Goal: Information Seeking & Learning: Learn about a topic

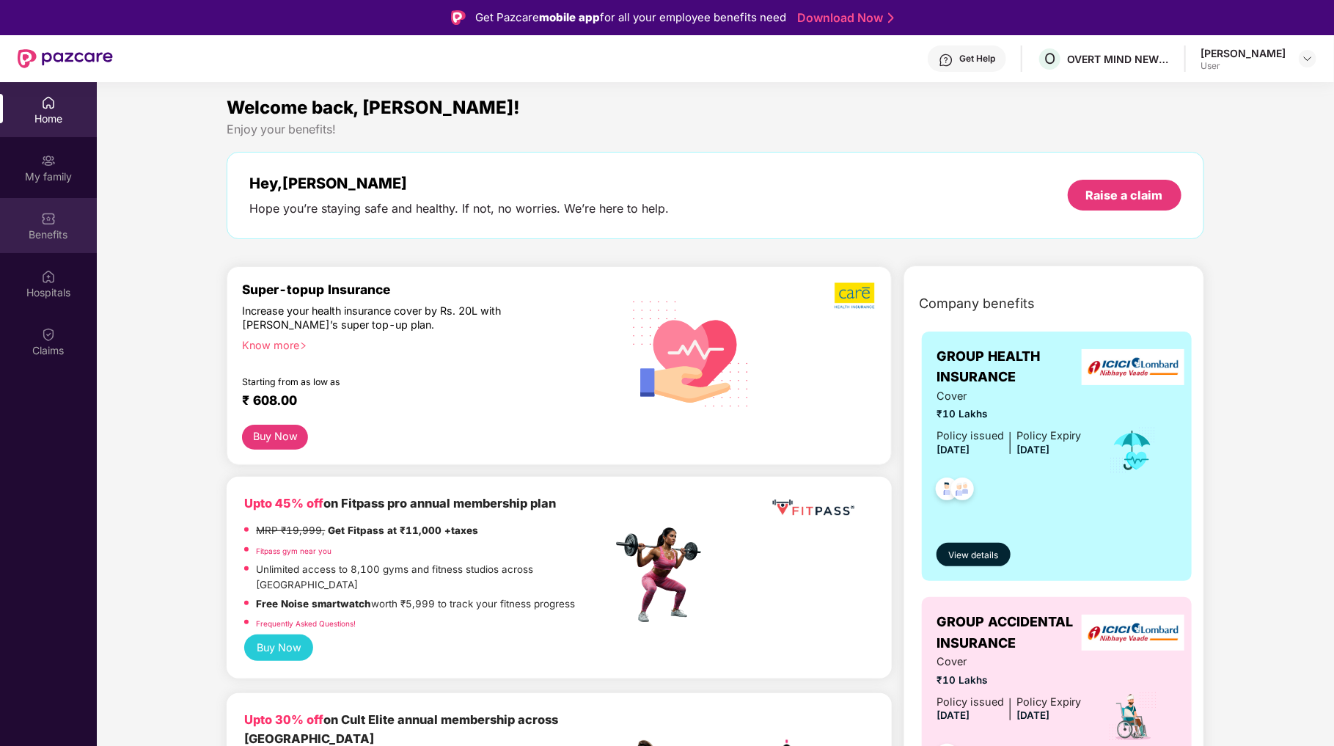
click at [54, 225] on div "Benefits" at bounding box center [48, 225] width 97 height 55
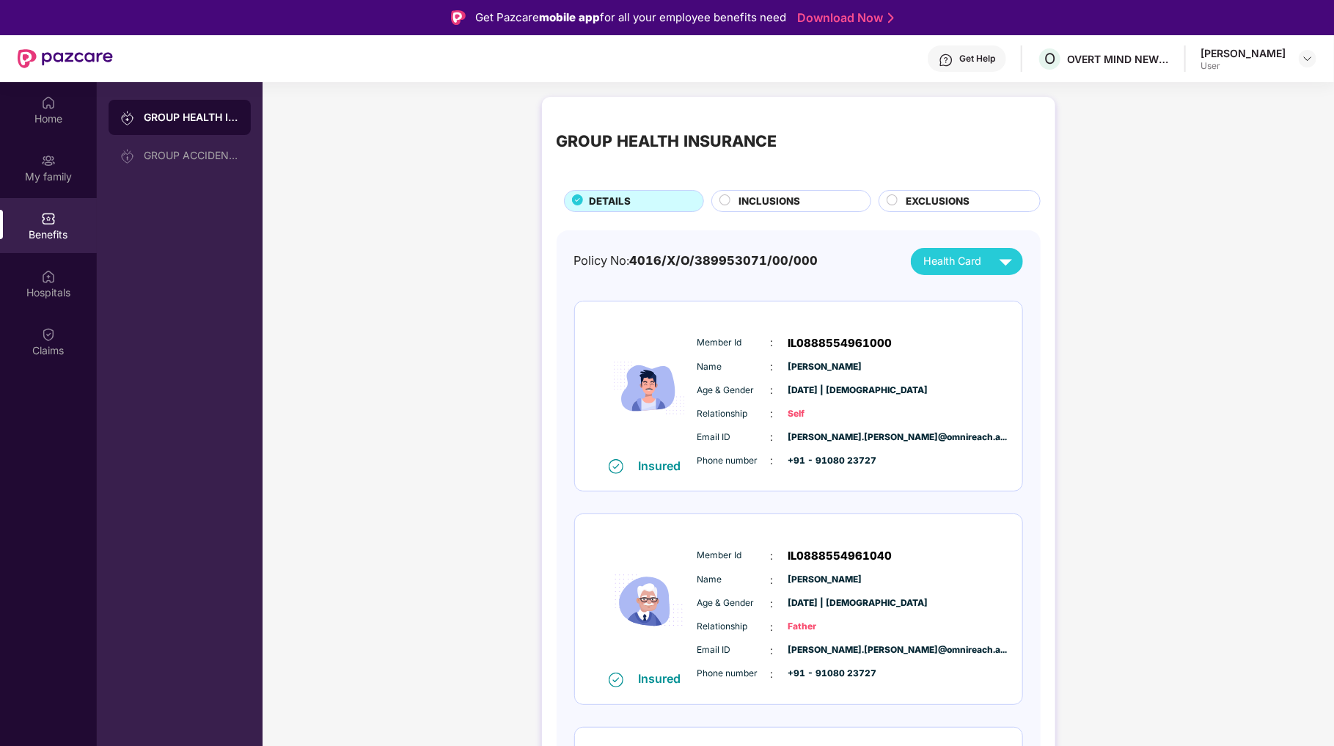
click at [1293, 60] on div "[PERSON_NAME] User" at bounding box center [1258, 59] width 116 height 26
click at [54, 114] on div "Home" at bounding box center [48, 118] width 97 height 15
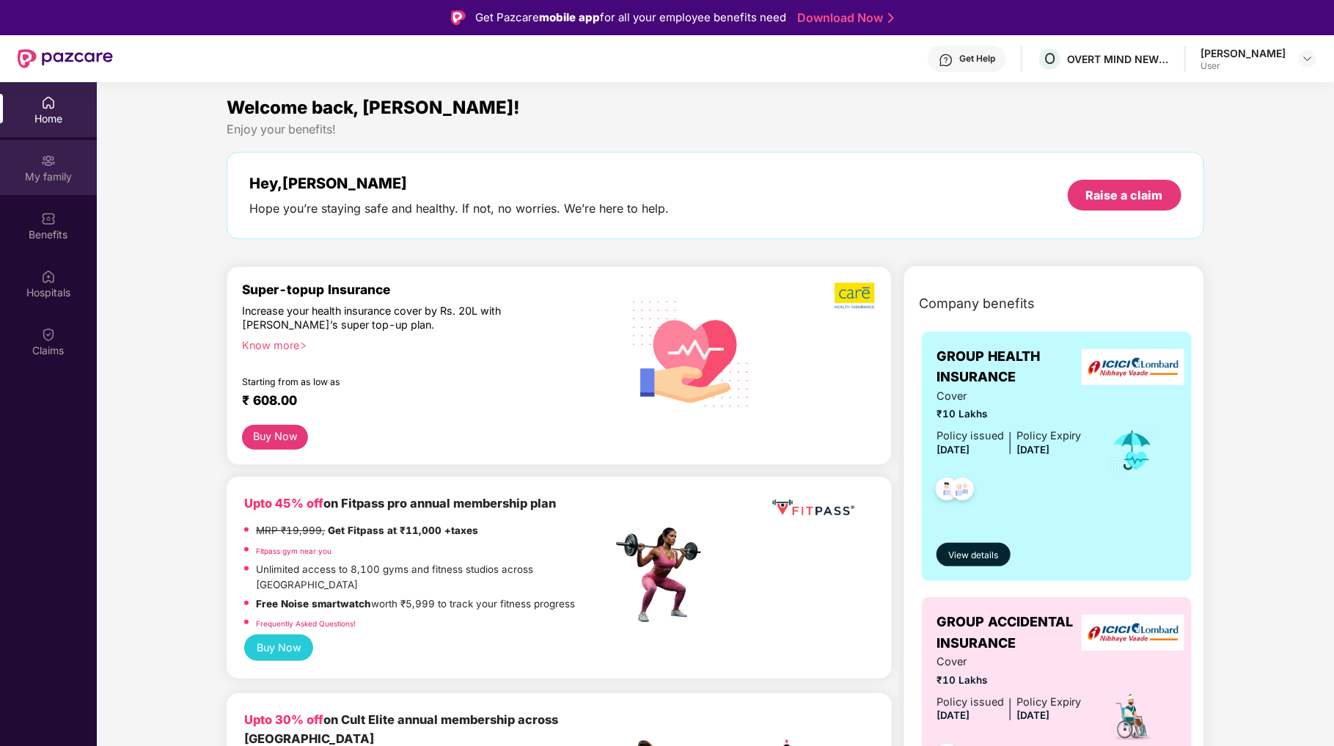
click at [59, 172] on div "My family" at bounding box center [48, 176] width 97 height 15
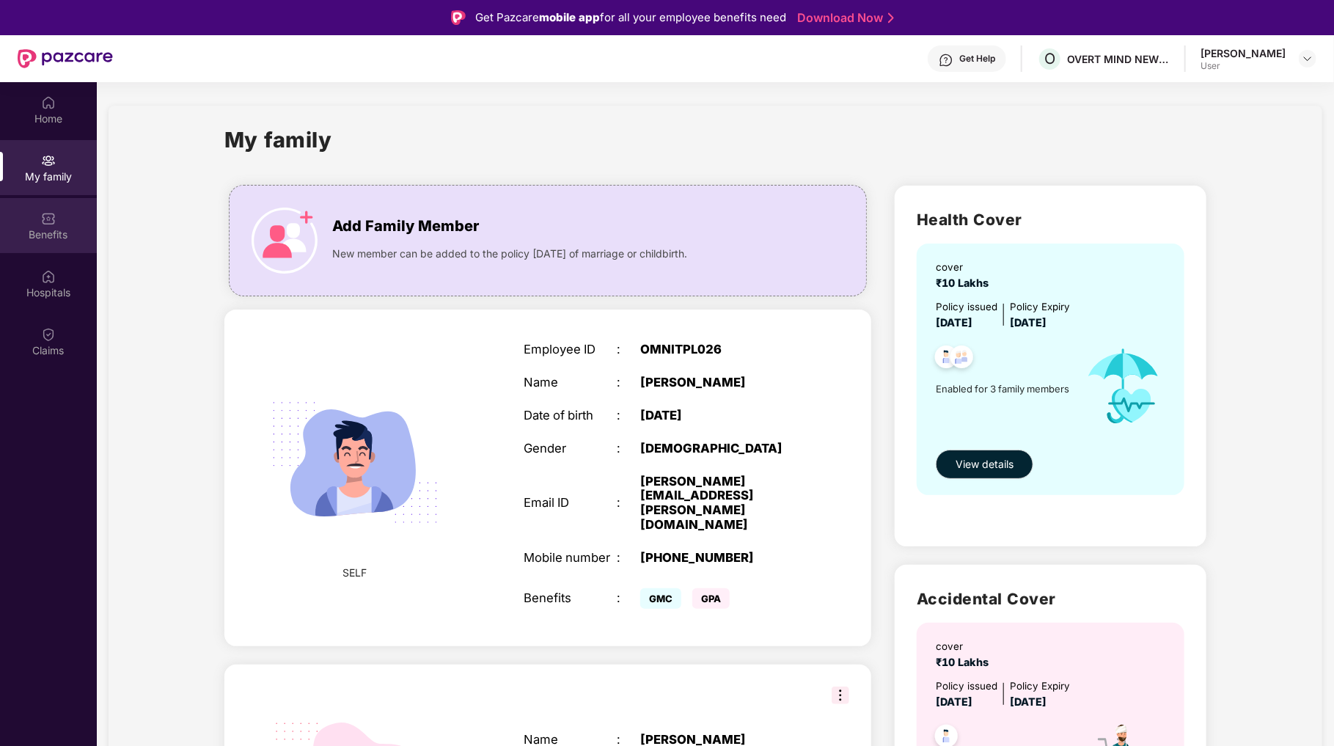
click at [48, 241] on div "Benefits" at bounding box center [48, 234] width 97 height 15
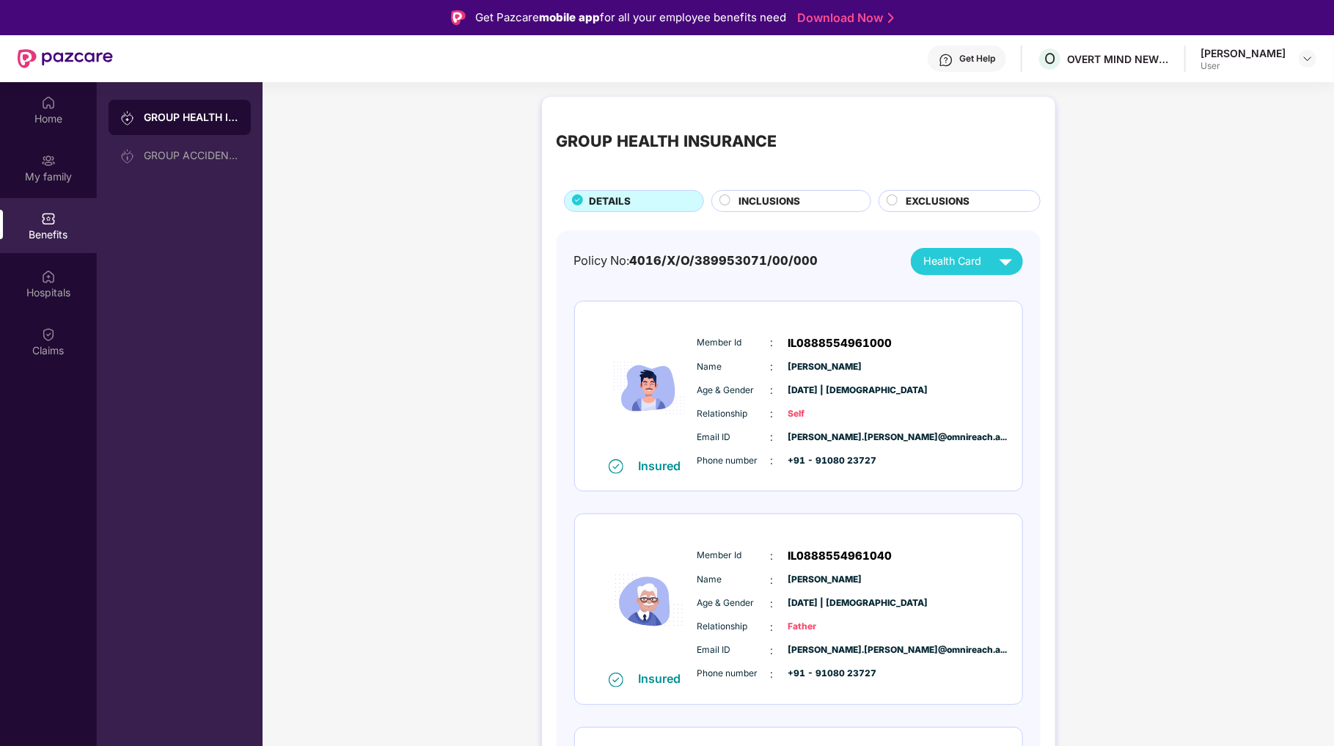
click at [774, 199] on span "INCLUSIONS" at bounding box center [769, 201] width 62 height 15
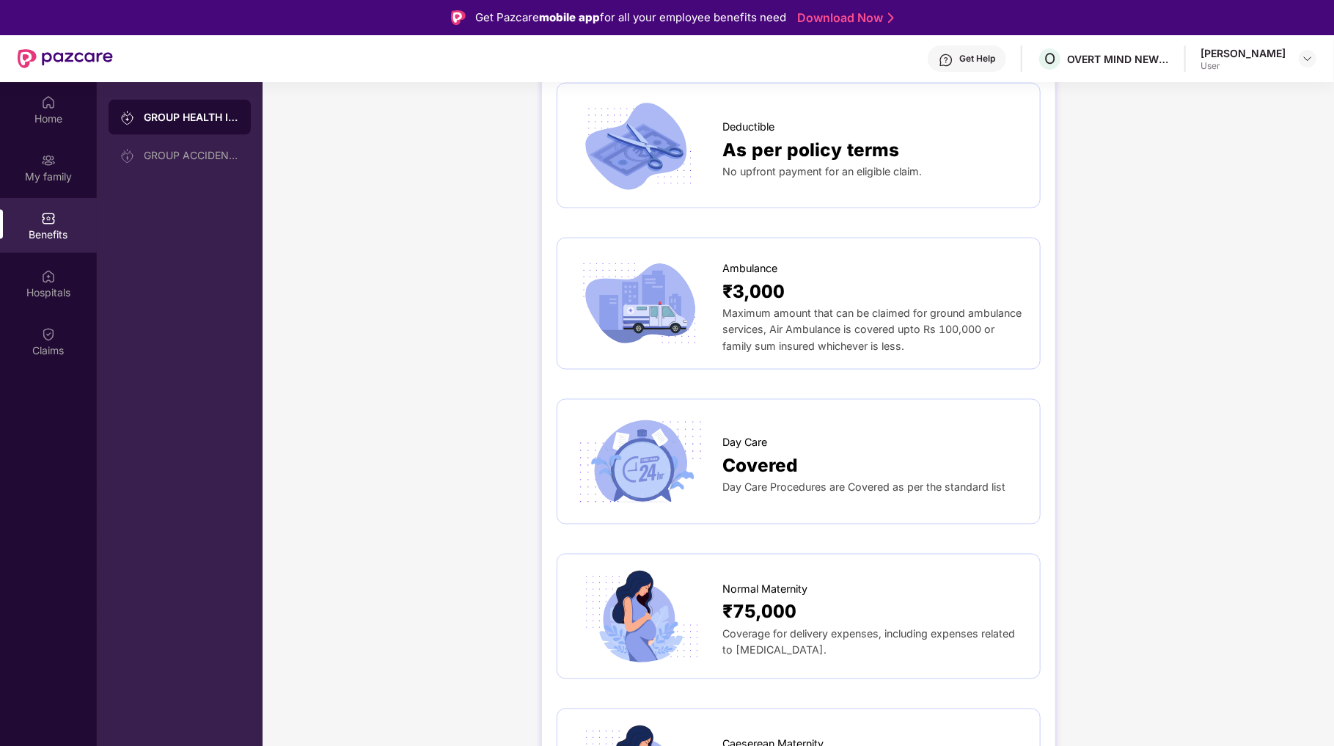
scroll to position [1247, 0]
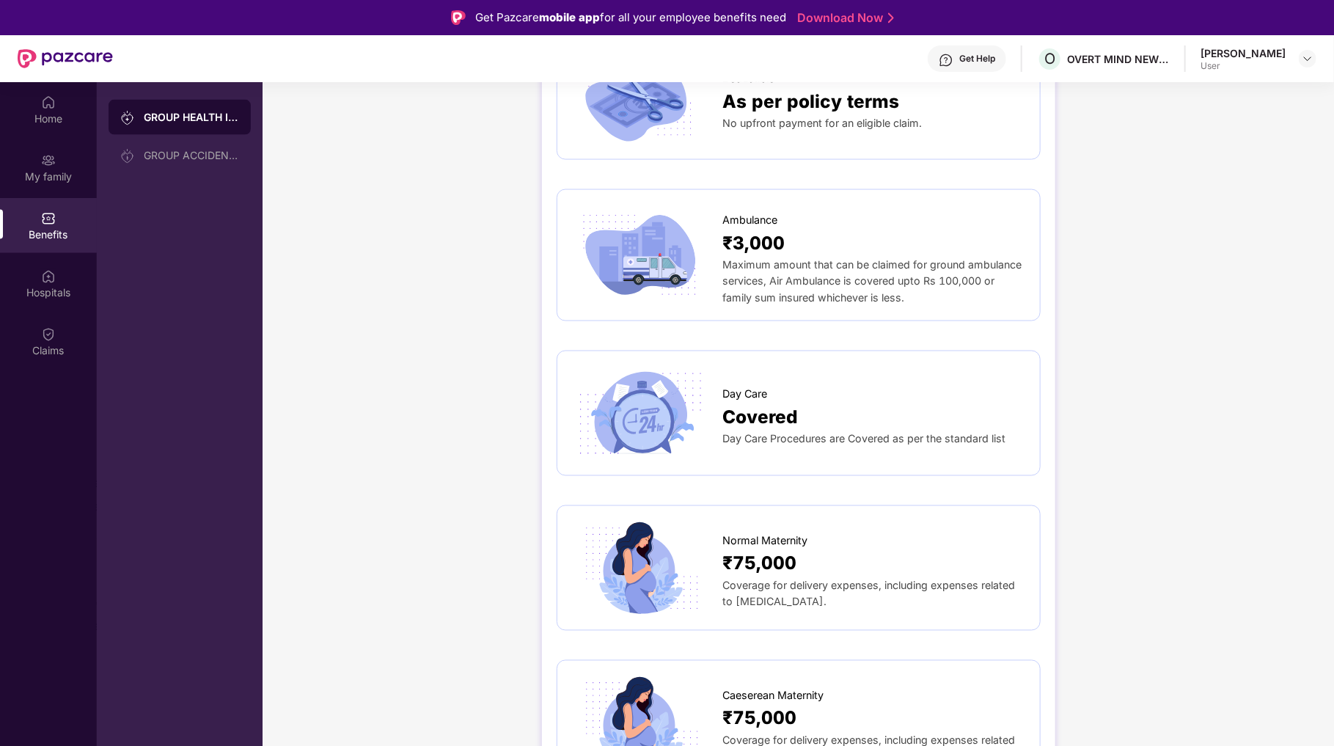
click at [766, 386] on span "Day Care" at bounding box center [745, 394] width 45 height 17
click at [767, 403] on span "Covered" at bounding box center [761, 417] width 76 height 28
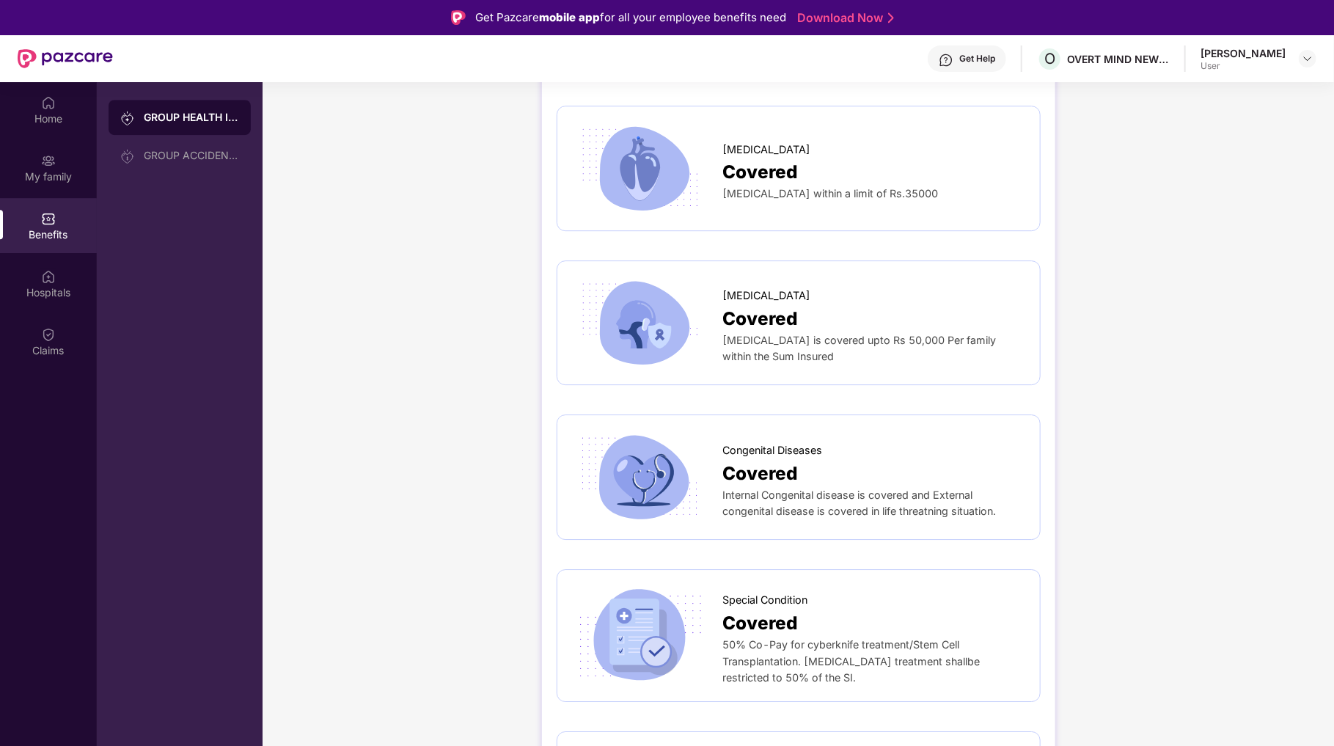
scroll to position [2493, 0]
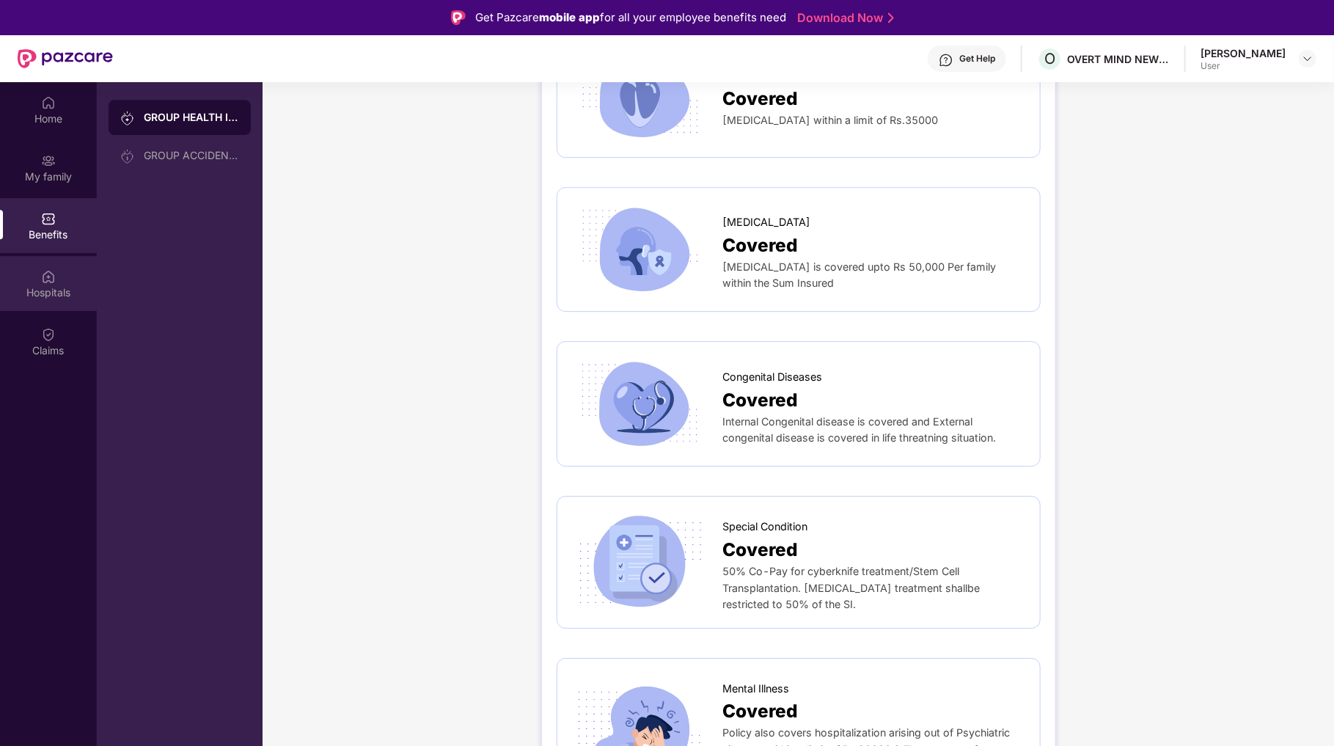
click at [56, 289] on div "Hospitals" at bounding box center [48, 292] width 97 height 15
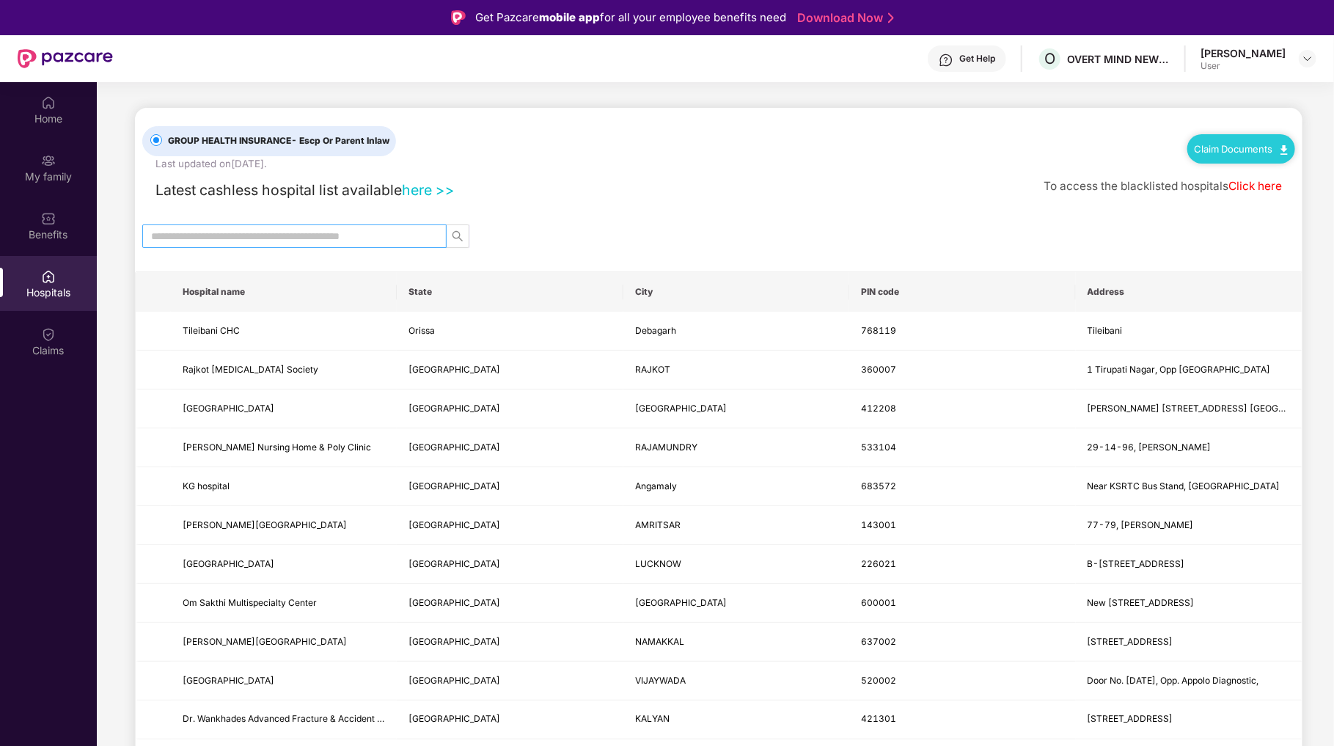
click at [371, 239] on input "text" at bounding box center [288, 236] width 275 height 16
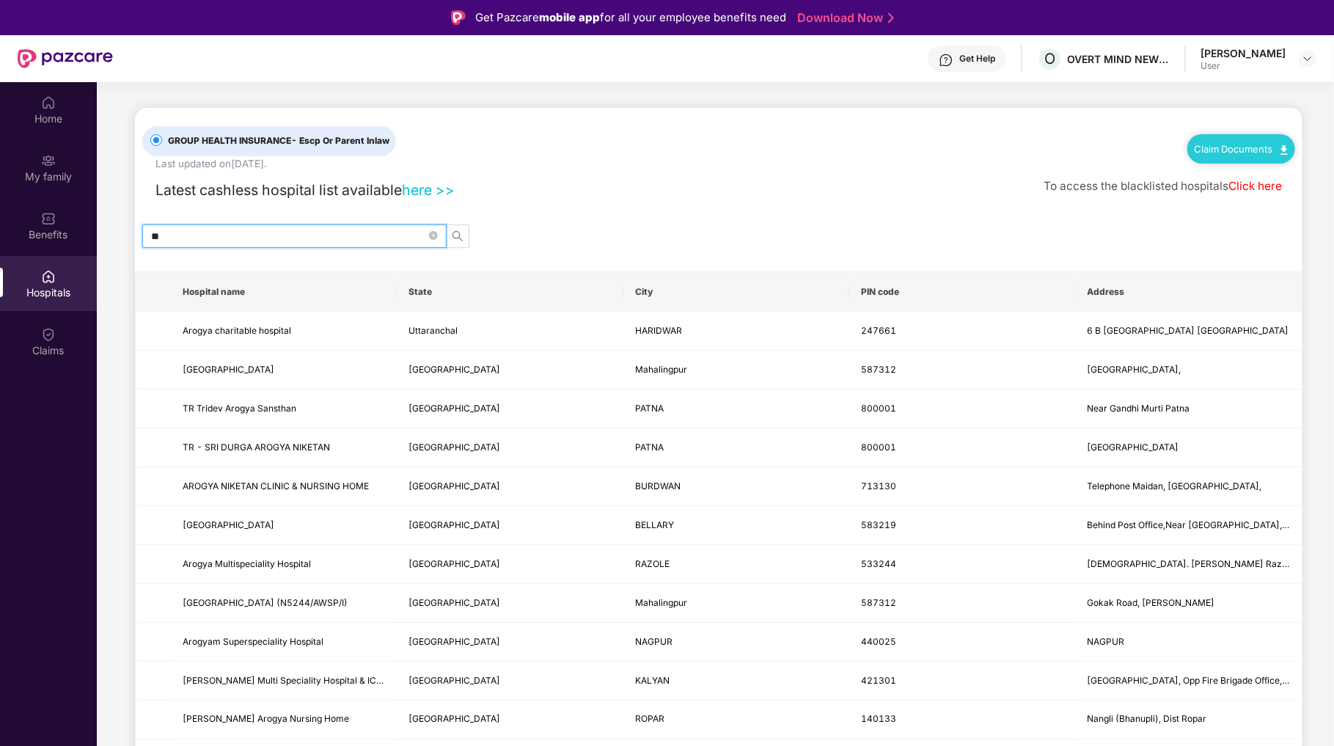
type input "*"
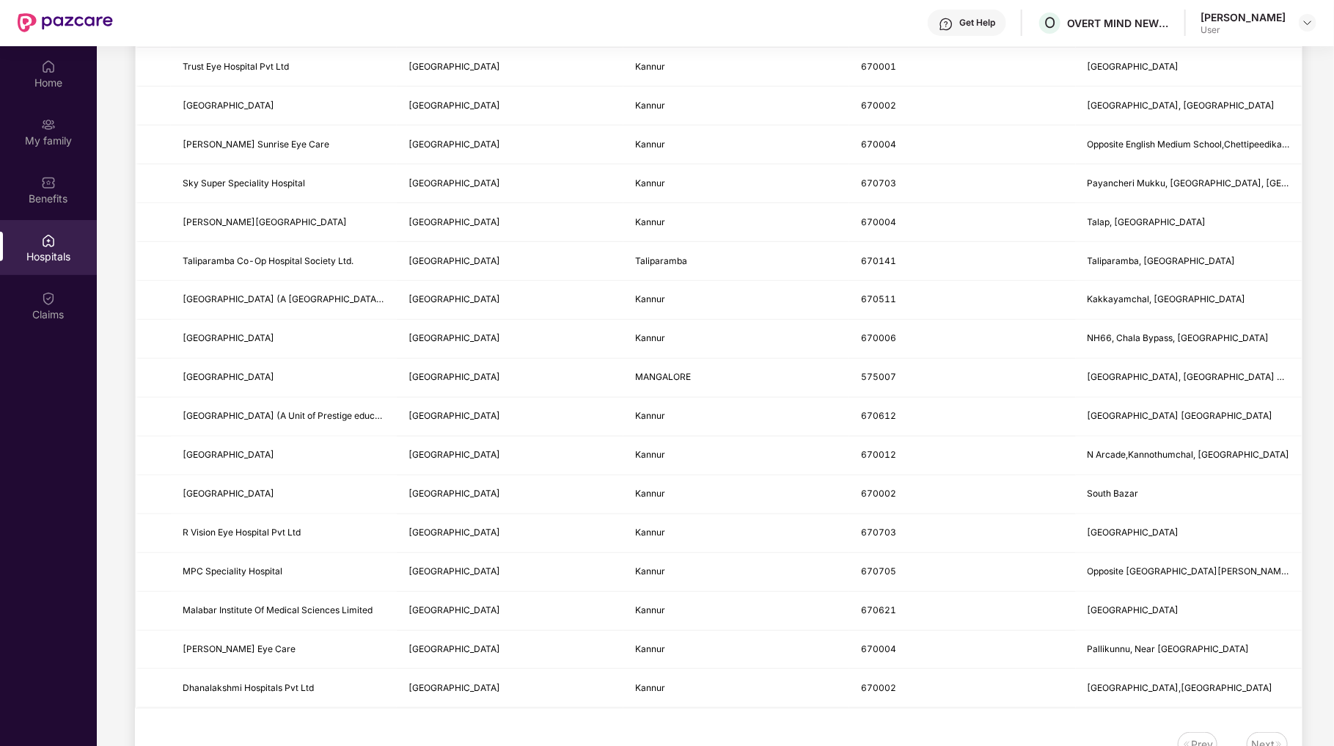
scroll to position [73, 0]
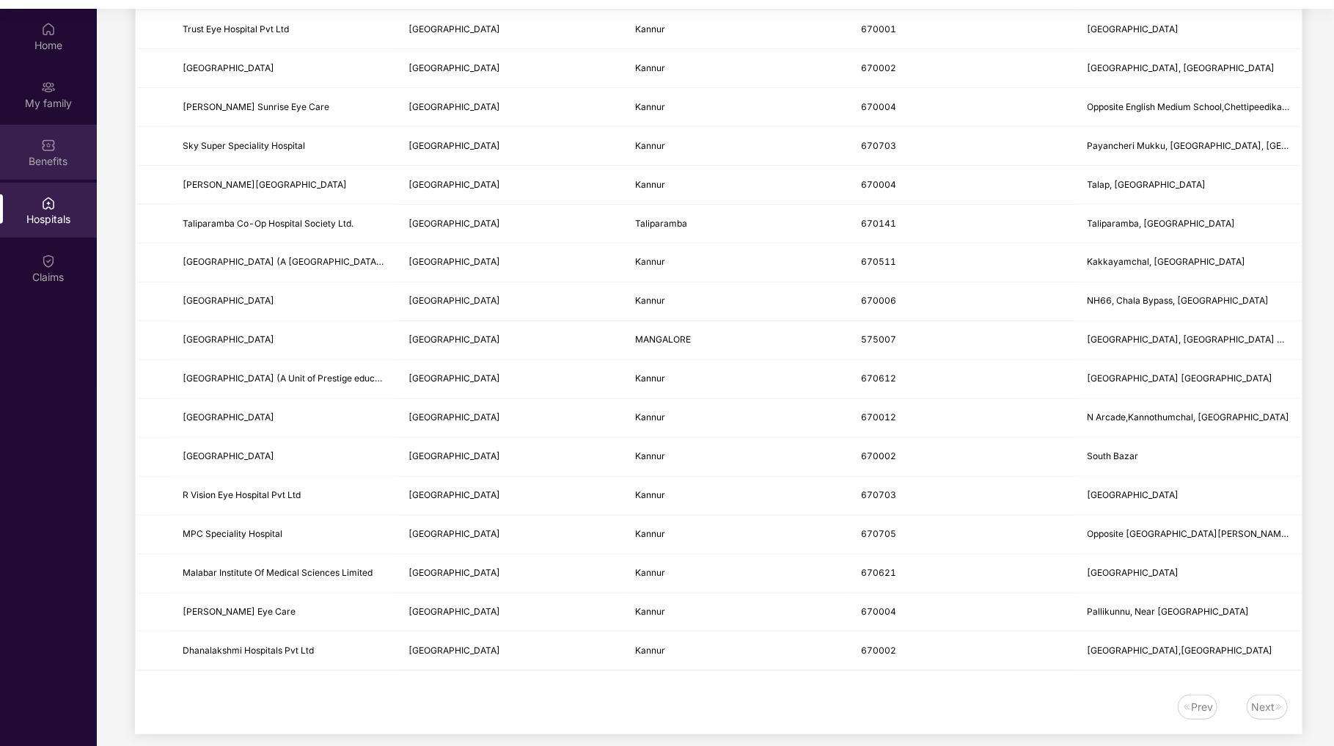
type input "******"
click at [53, 155] on div "Benefits" at bounding box center [48, 161] width 97 height 15
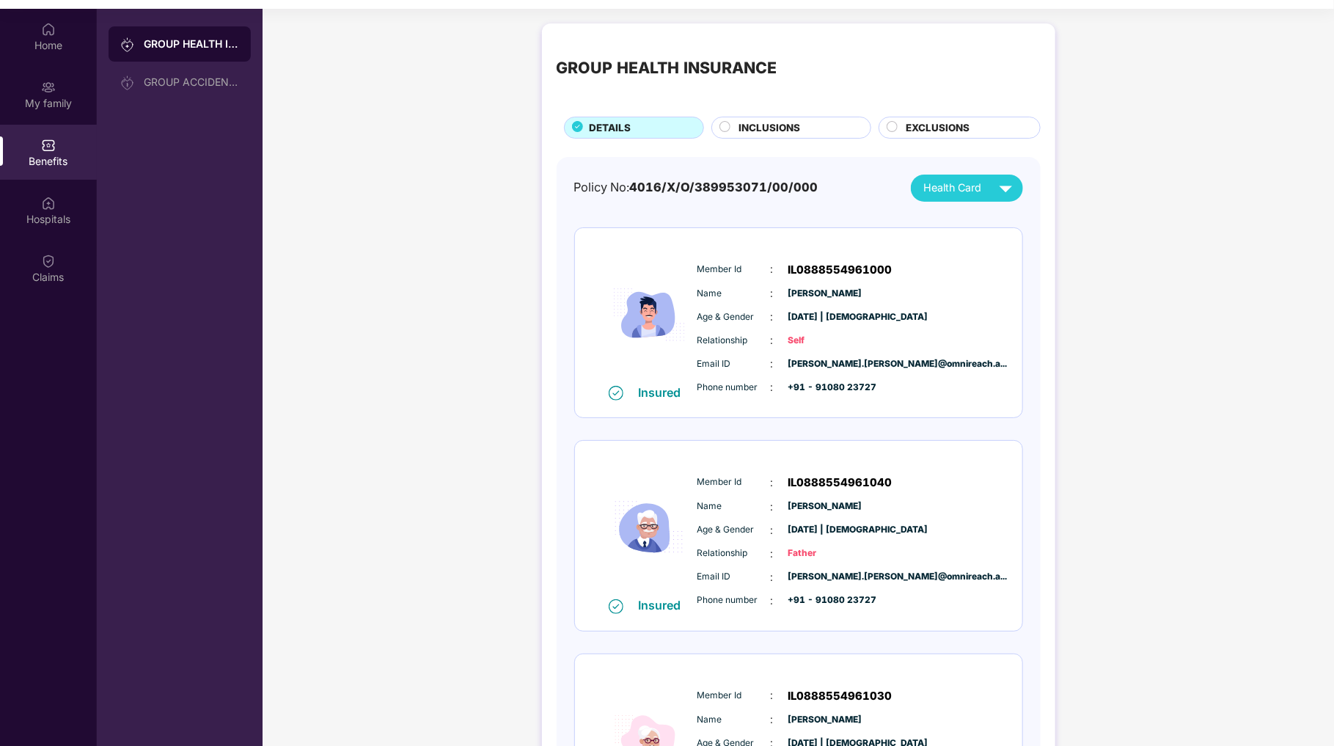
click at [766, 128] on span "INCLUSIONS" at bounding box center [769, 127] width 62 height 15
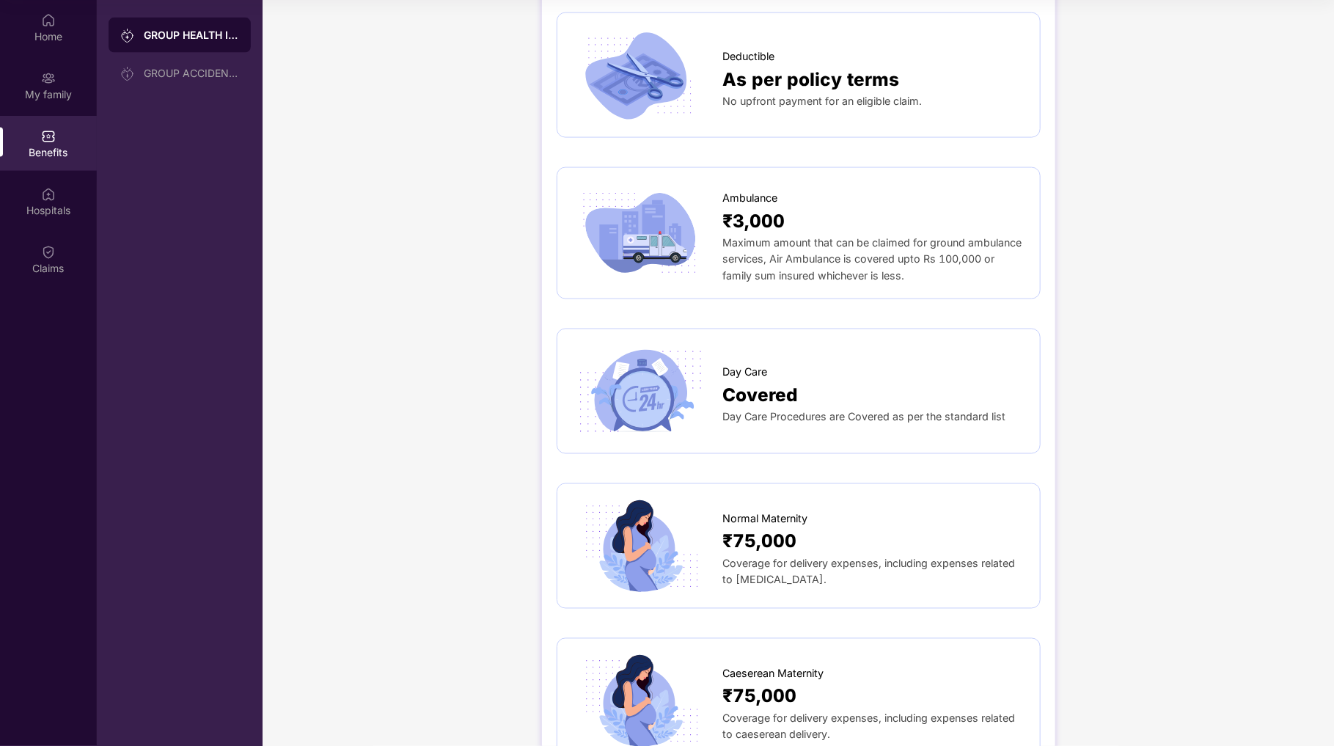
scroll to position [1182, 0]
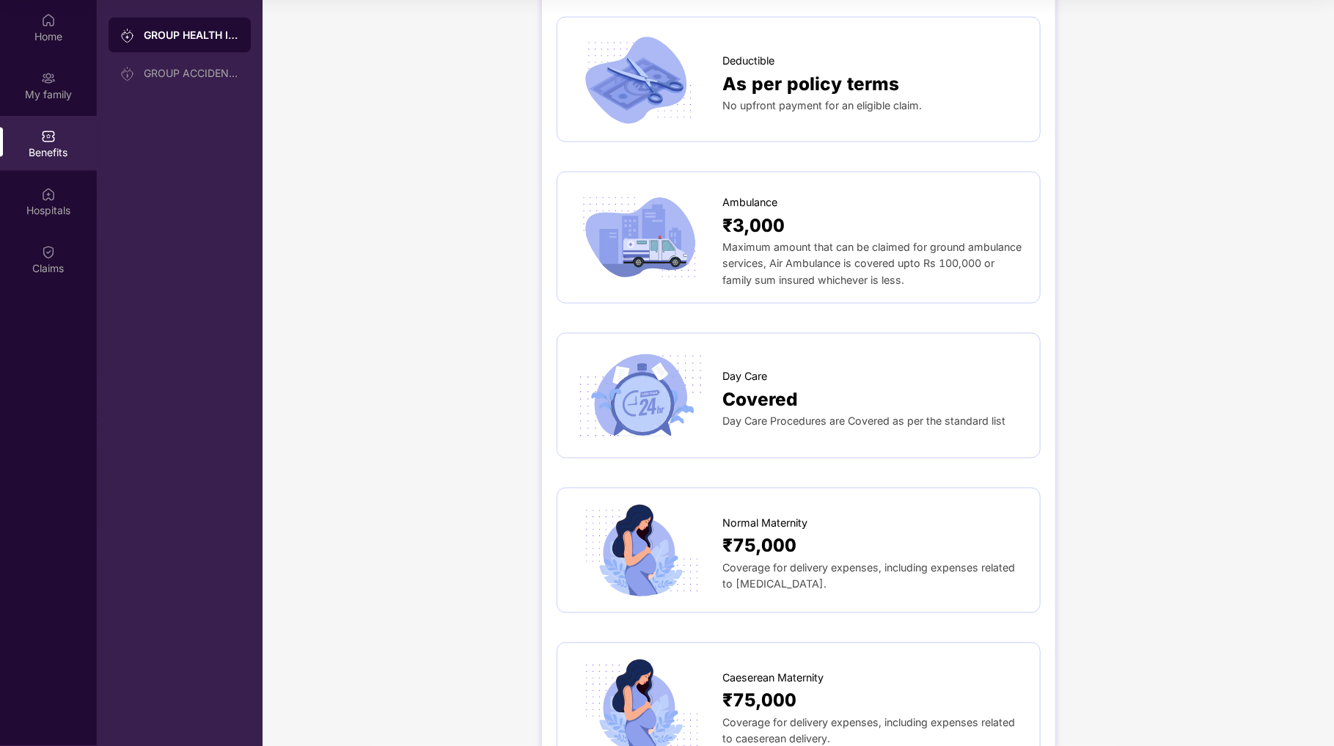
click at [859, 361] on div "Day Care" at bounding box center [874, 373] width 302 height 24
click at [752, 386] on span "Covered" at bounding box center [761, 400] width 76 height 28
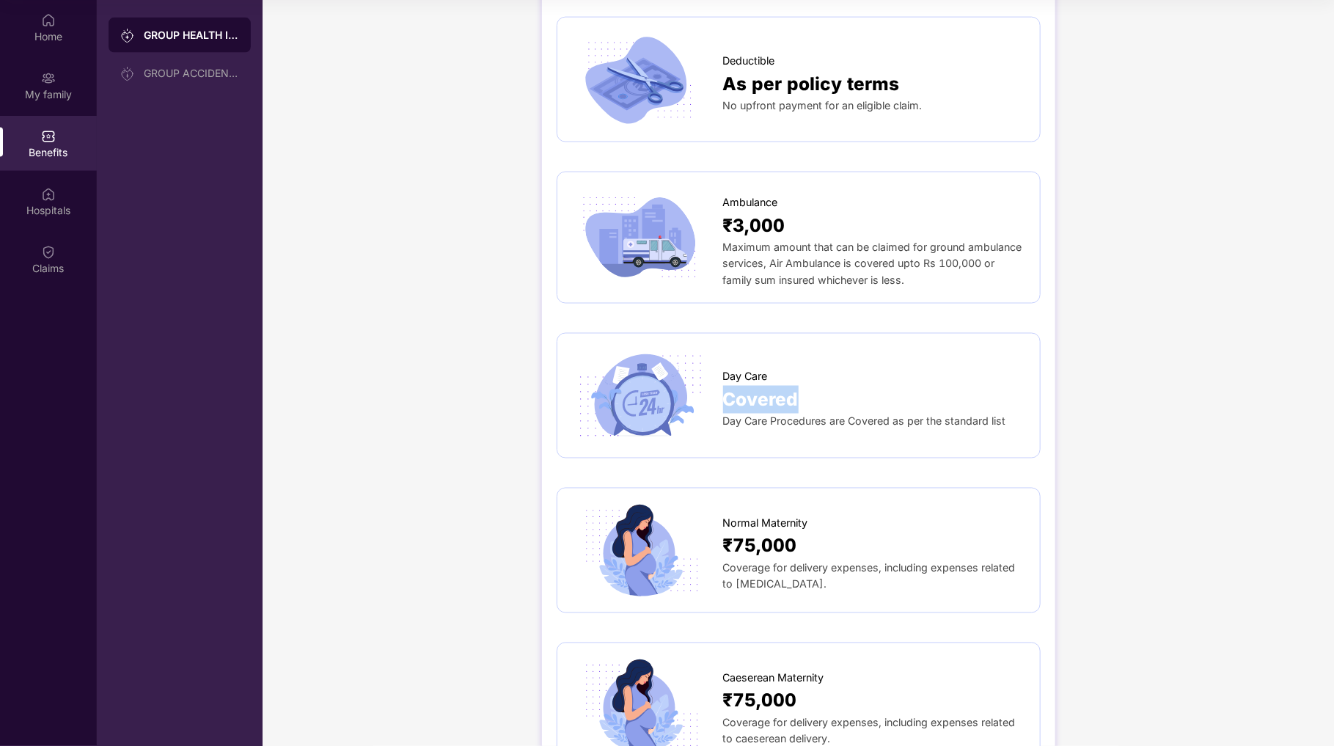
click at [752, 386] on span "Covered" at bounding box center [761, 400] width 76 height 28
